Goal: Task Accomplishment & Management: Manage account settings

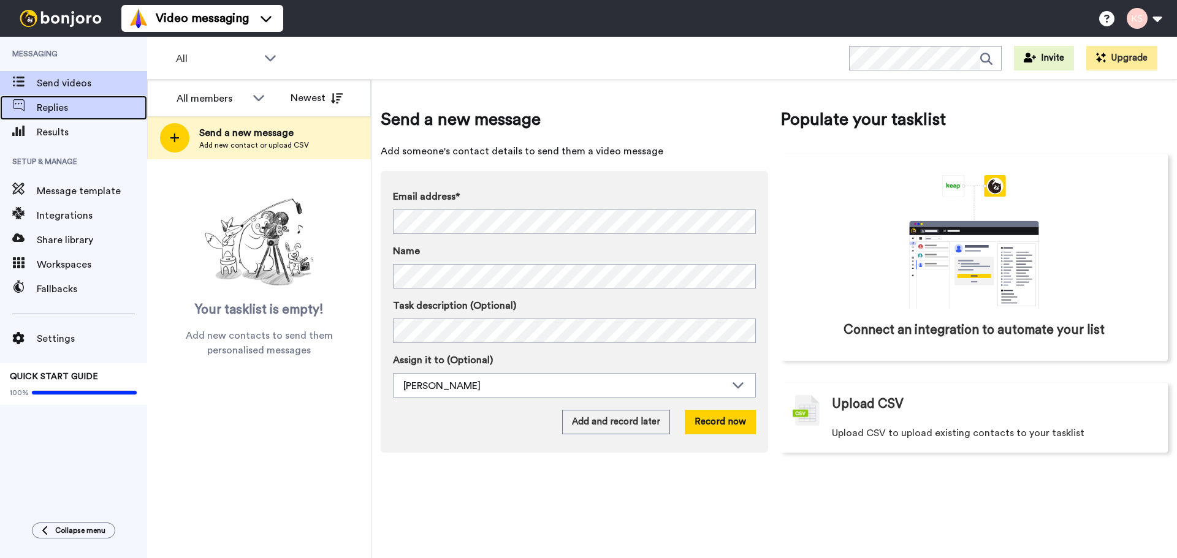
click at [45, 116] on div "Replies" at bounding box center [73, 108] width 147 height 25
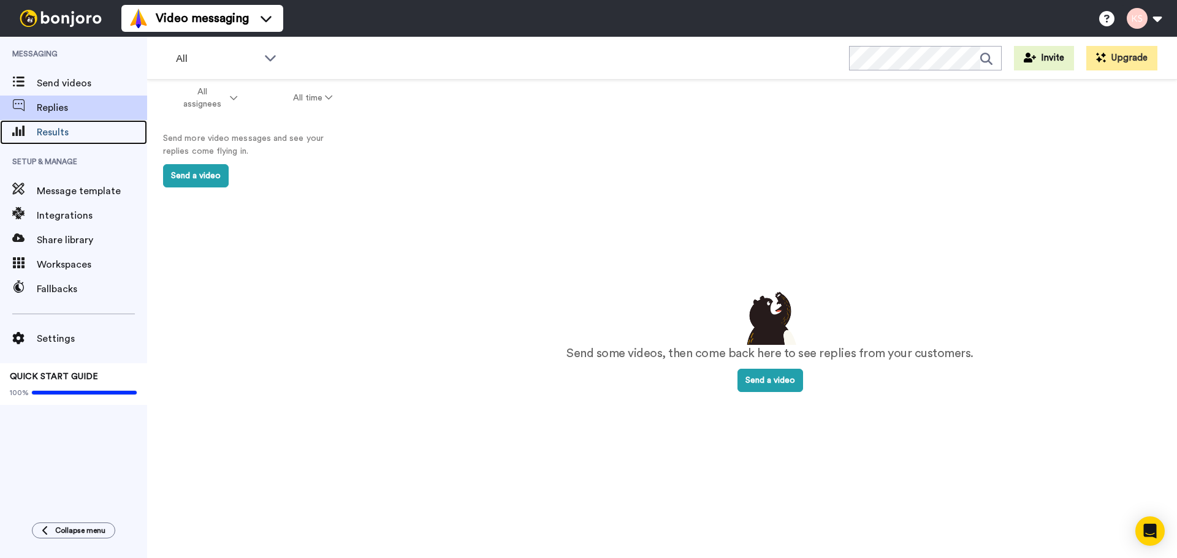
click at [50, 134] on span "Results" at bounding box center [92, 132] width 110 height 15
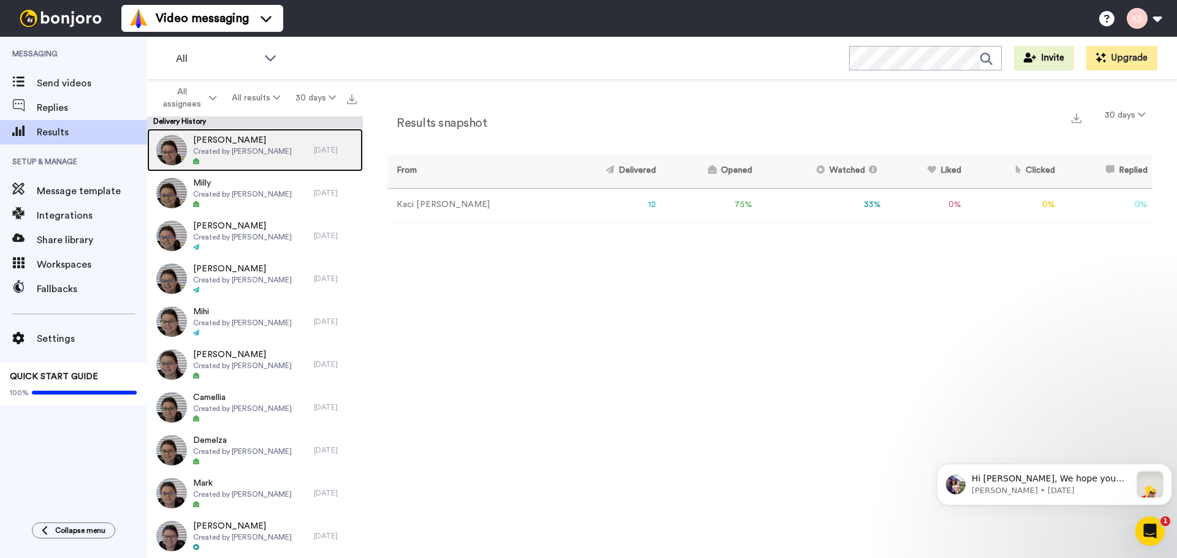
click at [306, 164] on div "Robert Created by Kaci Sykes 14 days ago" at bounding box center [255, 150] width 216 height 43
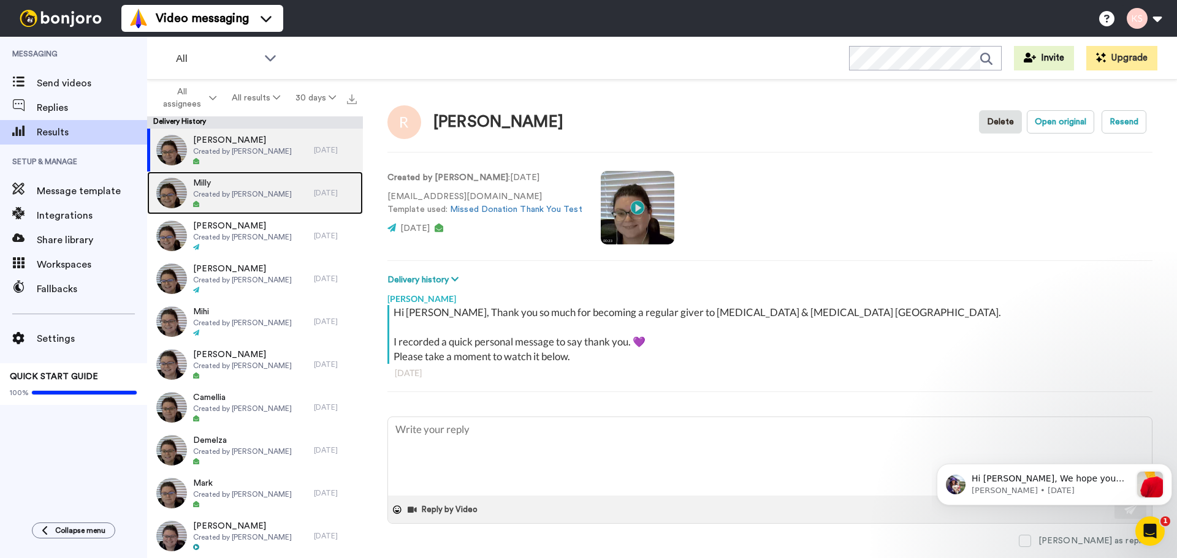
click at [284, 202] on div "Milly Created by Kaci Sykes" at bounding box center [230, 193] width 167 height 43
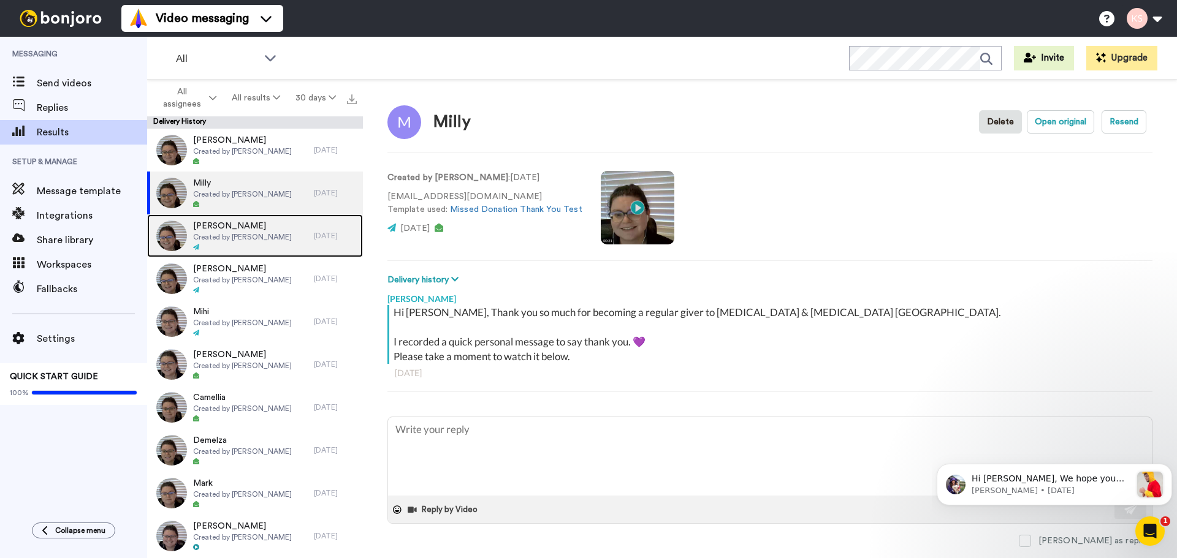
click at [288, 235] on div "Steven Created by Kaci Sykes" at bounding box center [230, 235] width 167 height 43
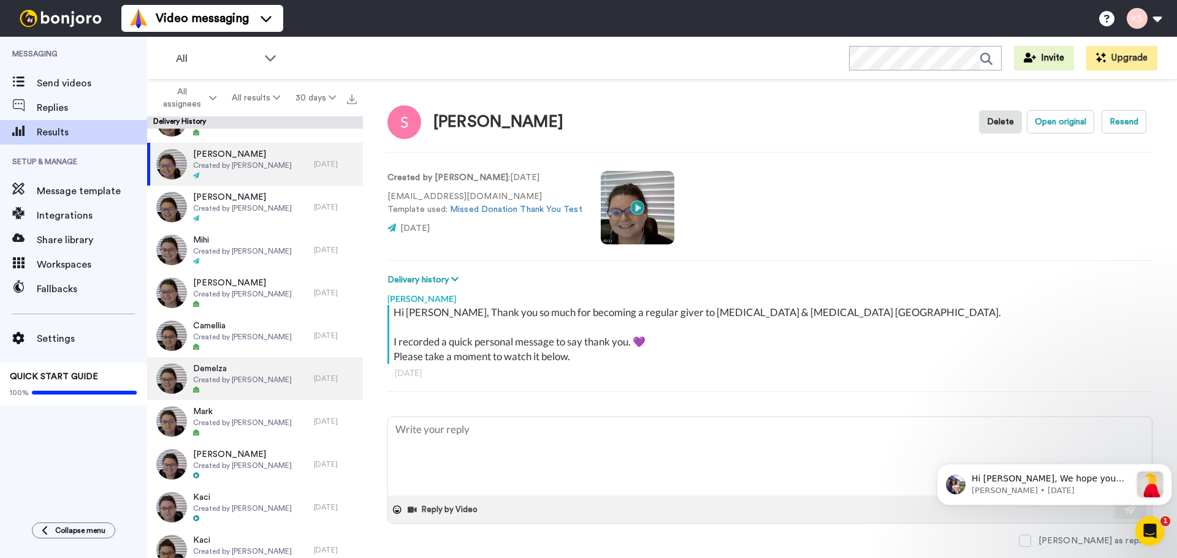
scroll to position [78, 0]
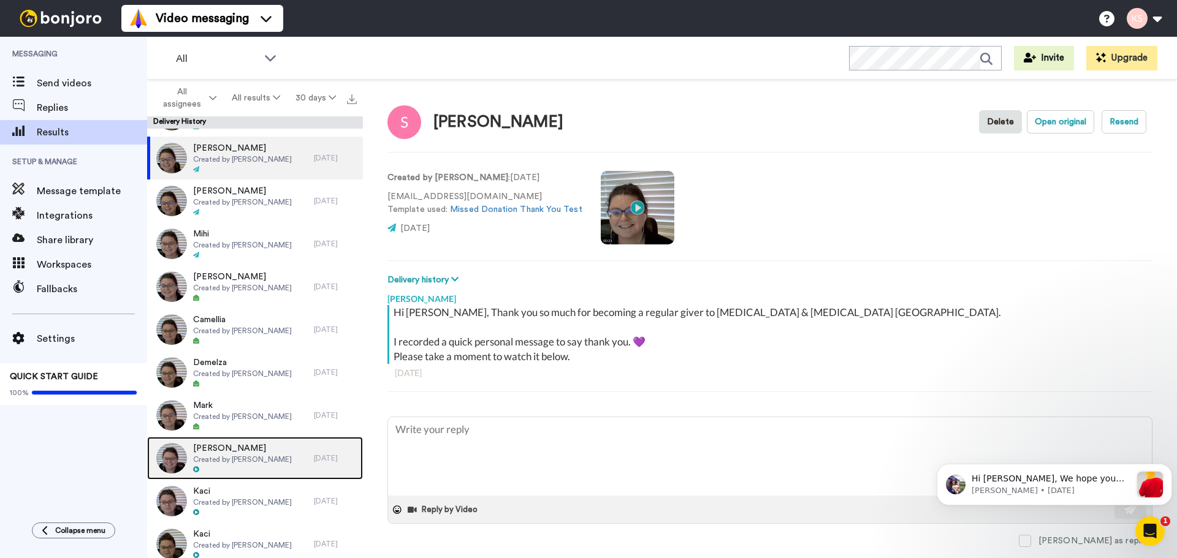
click at [298, 447] on div "Juliet Created by Kaci Sykes" at bounding box center [230, 458] width 167 height 43
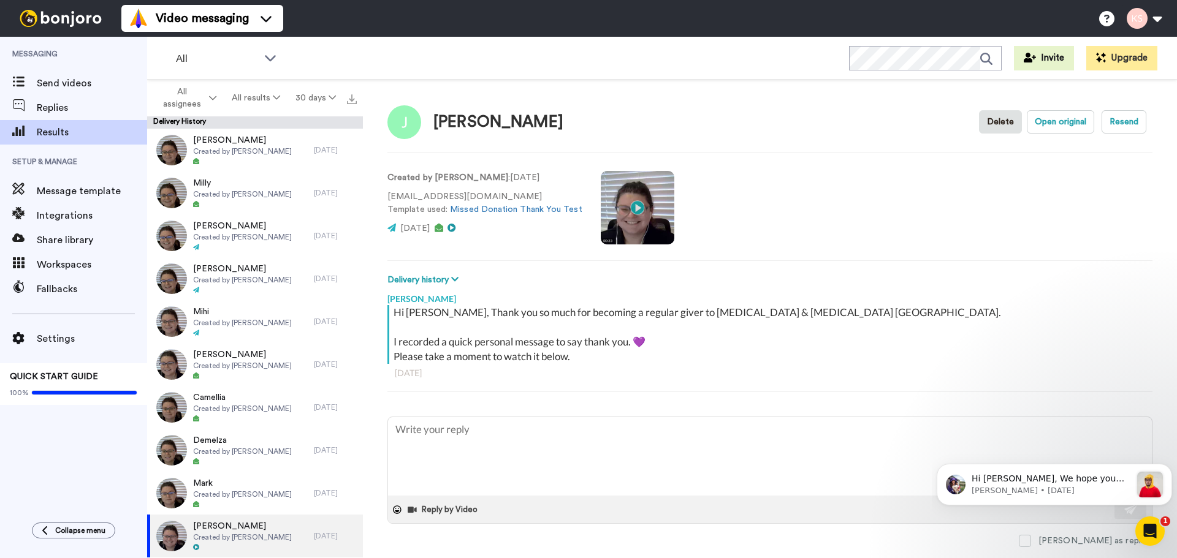
type textarea "x"
